Goal: Task Accomplishment & Management: Use online tool/utility

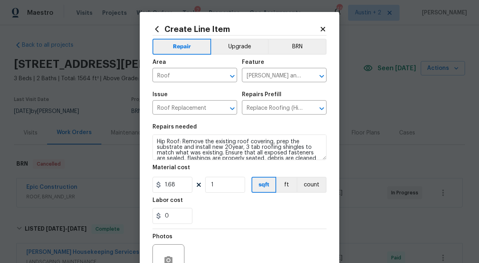
scroll to position [225, 0]
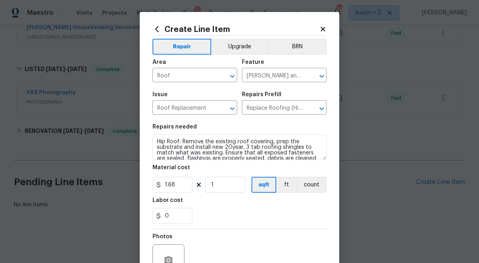
click at [327, 30] on div "Create Line Item Repair Upgrade BRN Area Roof ​ Feature [PERSON_NAME] and Trim …" at bounding box center [240, 172] width 200 height 320
click at [321, 27] on icon at bounding box center [323, 29] width 4 height 4
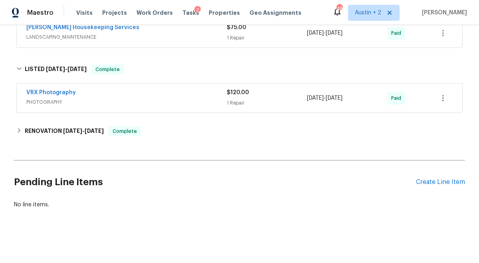
click at [183, 10] on div "Tasks 2" at bounding box center [191, 13] width 17 height 8
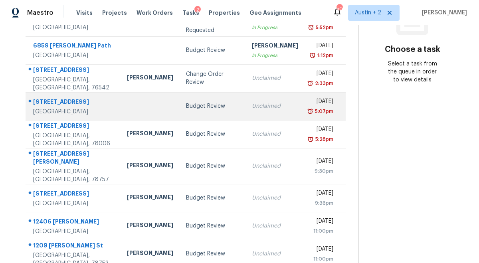
scroll to position [134, 0]
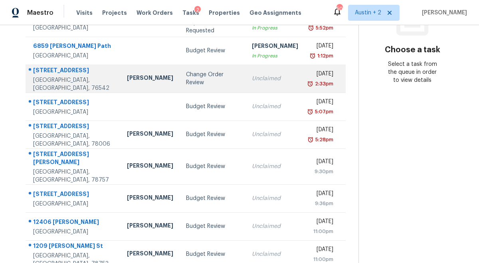
click at [202, 79] on div "Change Order Review" at bounding box center [212, 79] width 53 height 16
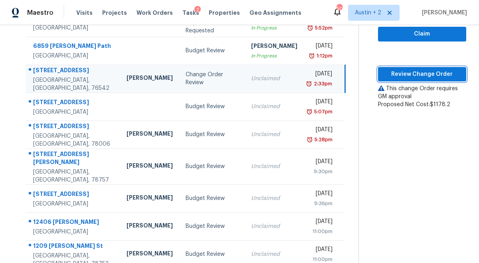
click at [409, 70] on span "Review Change Order" at bounding box center [422, 75] width 75 height 10
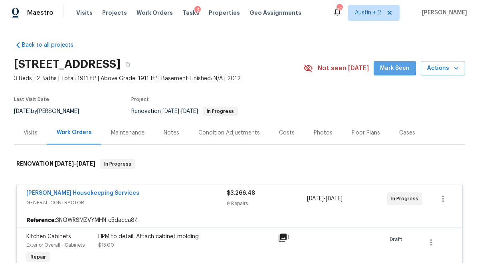
click at [397, 68] on span "Mark Seen" at bounding box center [395, 69] width 30 height 10
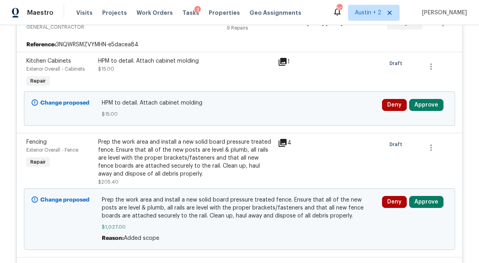
scroll to position [179, 0]
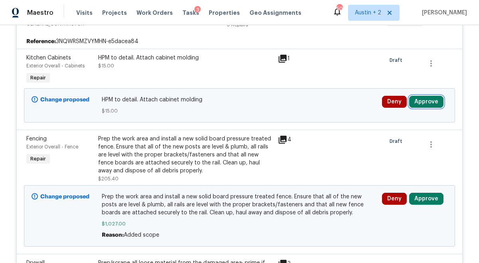
click at [423, 104] on button "Approve" at bounding box center [426, 102] width 34 height 12
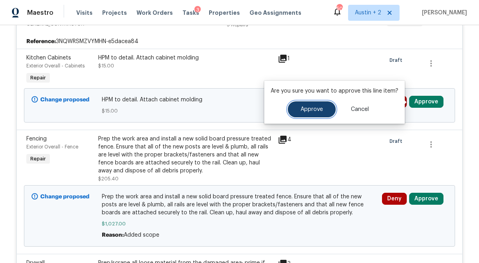
click at [320, 108] on span "Approve" at bounding box center [312, 110] width 22 height 6
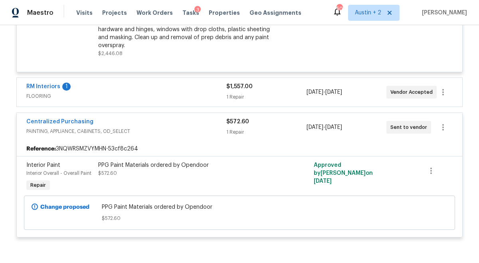
scroll to position [1146, 0]
click at [231, 83] on span "$1,557.00" at bounding box center [239, 86] width 26 height 6
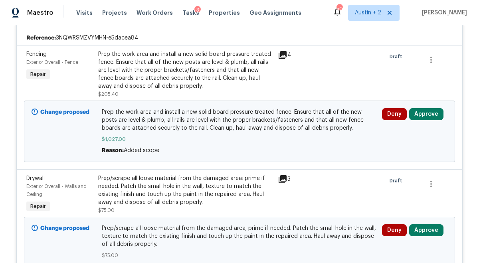
scroll to position [153, 0]
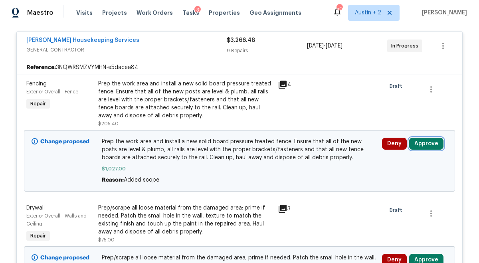
click at [427, 145] on button "Approve" at bounding box center [426, 144] width 34 height 12
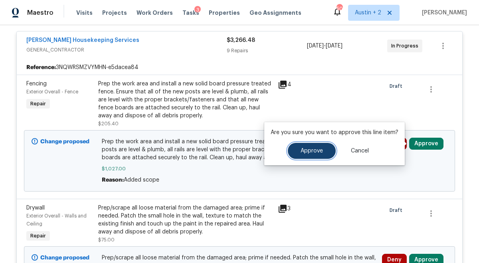
click at [326, 146] on button "Approve" at bounding box center [312, 151] width 48 height 16
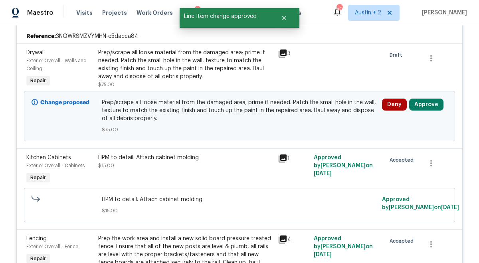
scroll to position [197, 0]
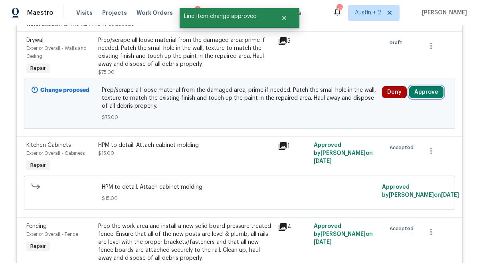
click at [433, 93] on button "Approve" at bounding box center [426, 92] width 34 height 12
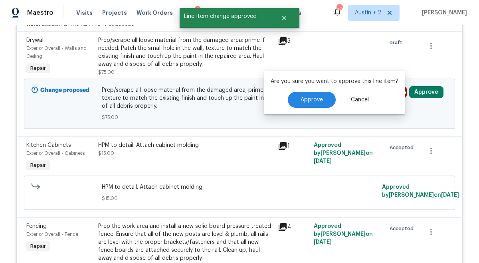
click at [306, 91] on div "Are you sure you want to approve this line item? Approve Cancel" at bounding box center [334, 92] width 141 height 43
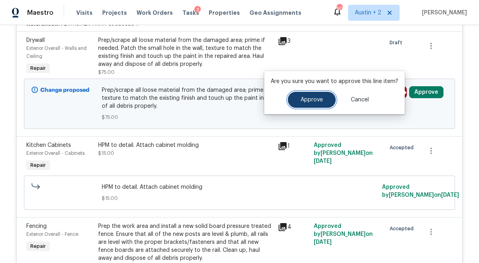
click at [306, 101] on span "Approve" at bounding box center [312, 100] width 22 height 6
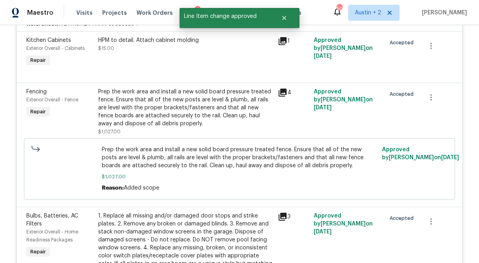
scroll to position [0, 0]
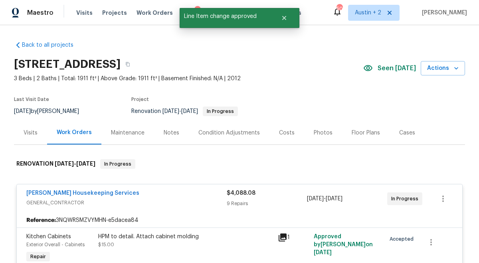
click at [183, 12] on span "Tasks" at bounding box center [191, 13] width 17 height 6
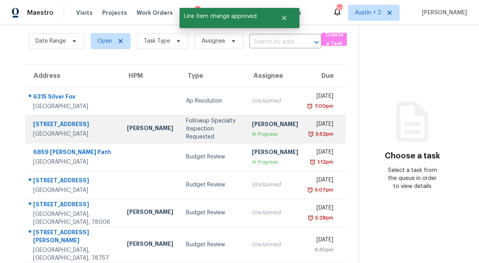
scroll to position [22, 0]
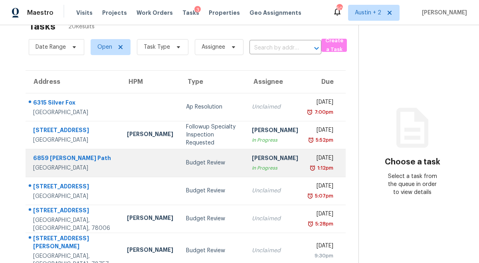
click at [197, 173] on td "Budget Review" at bounding box center [213, 163] width 66 height 28
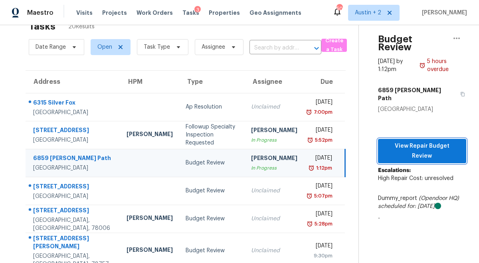
click at [409, 141] on span "View Repair Budget Review" at bounding box center [422, 151] width 75 height 20
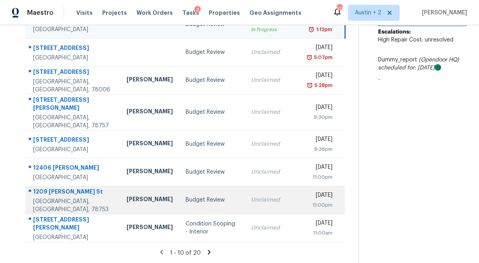
scroll to position [0, 0]
